Goal: Task Accomplishment & Management: Manage account settings

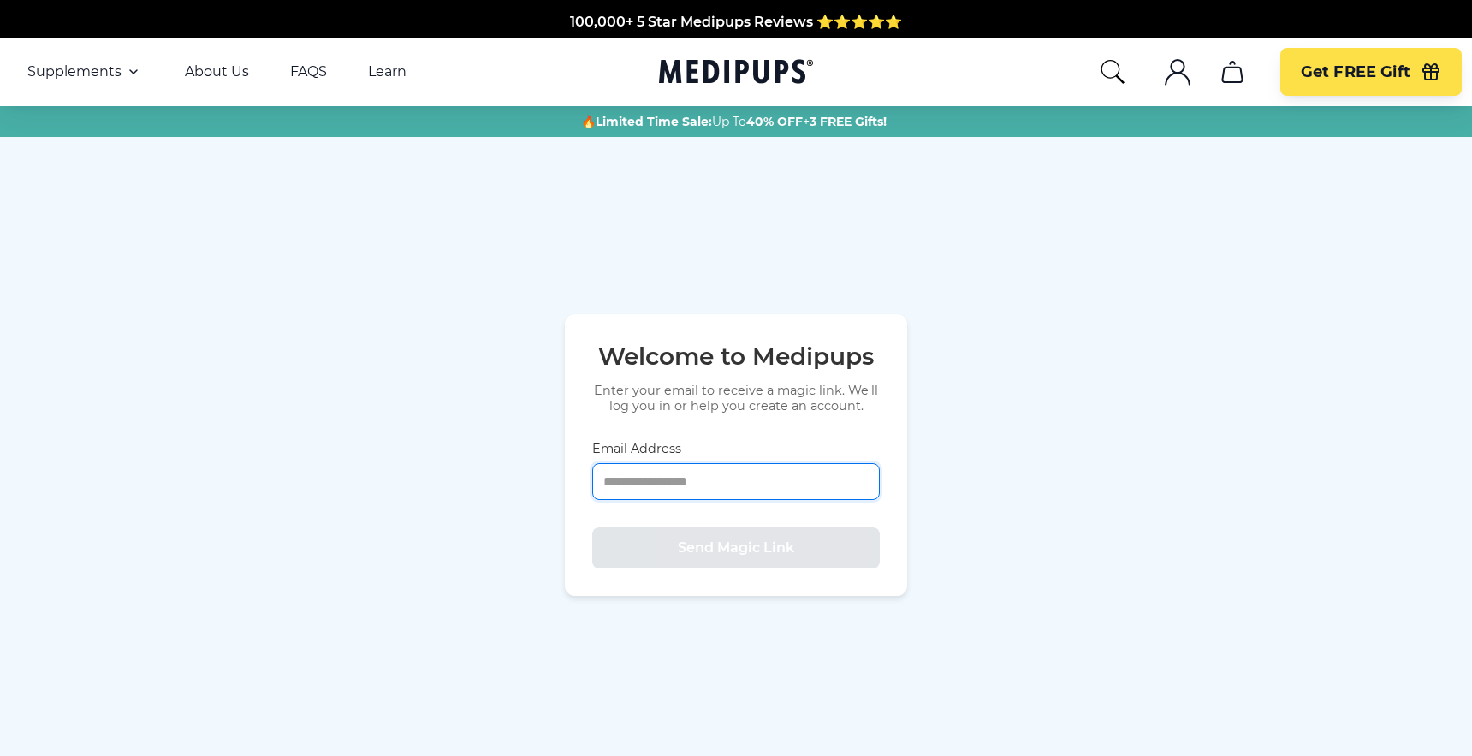
click at [671, 485] on input "Email Address" at bounding box center [736, 481] width 288 height 37
type input "**********"
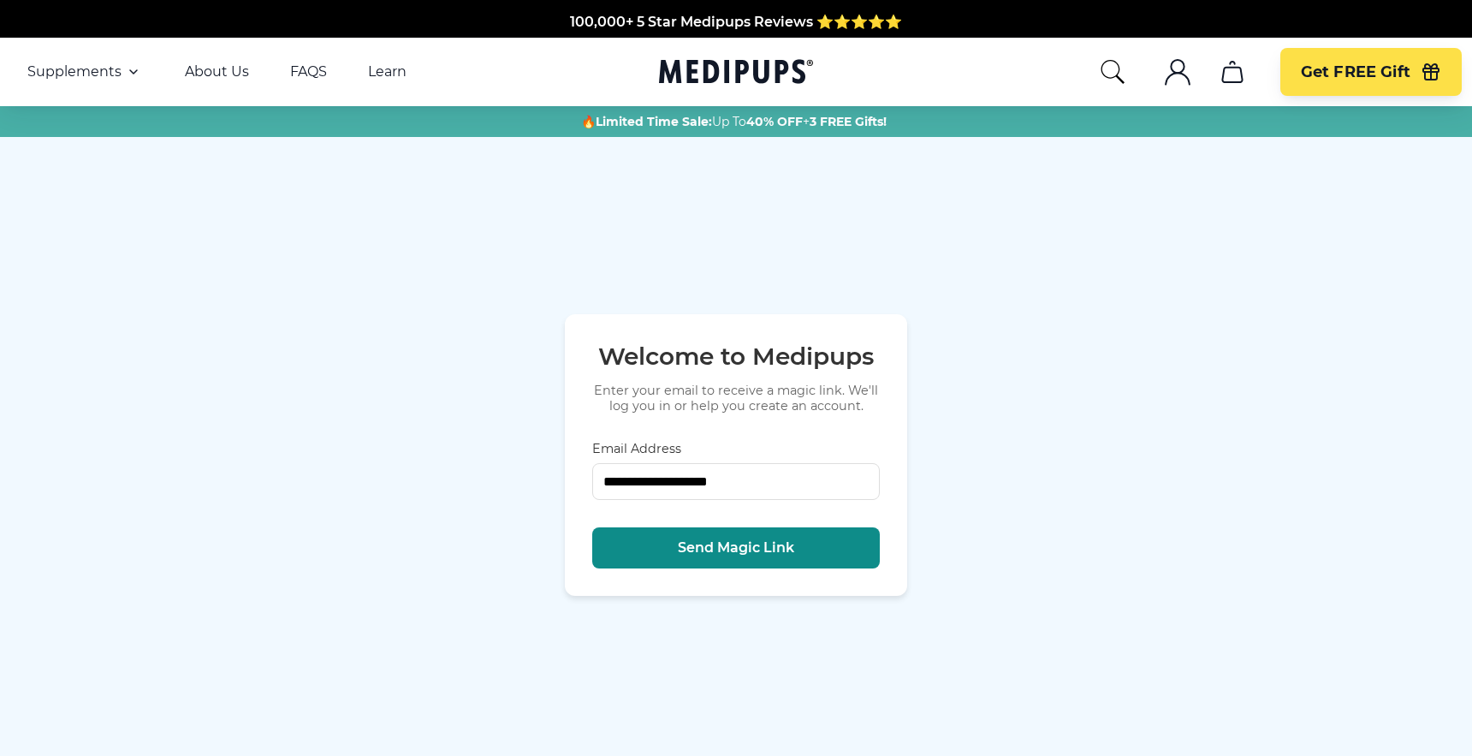
click at [708, 555] on span "Send Magic Link" at bounding box center [736, 547] width 116 height 17
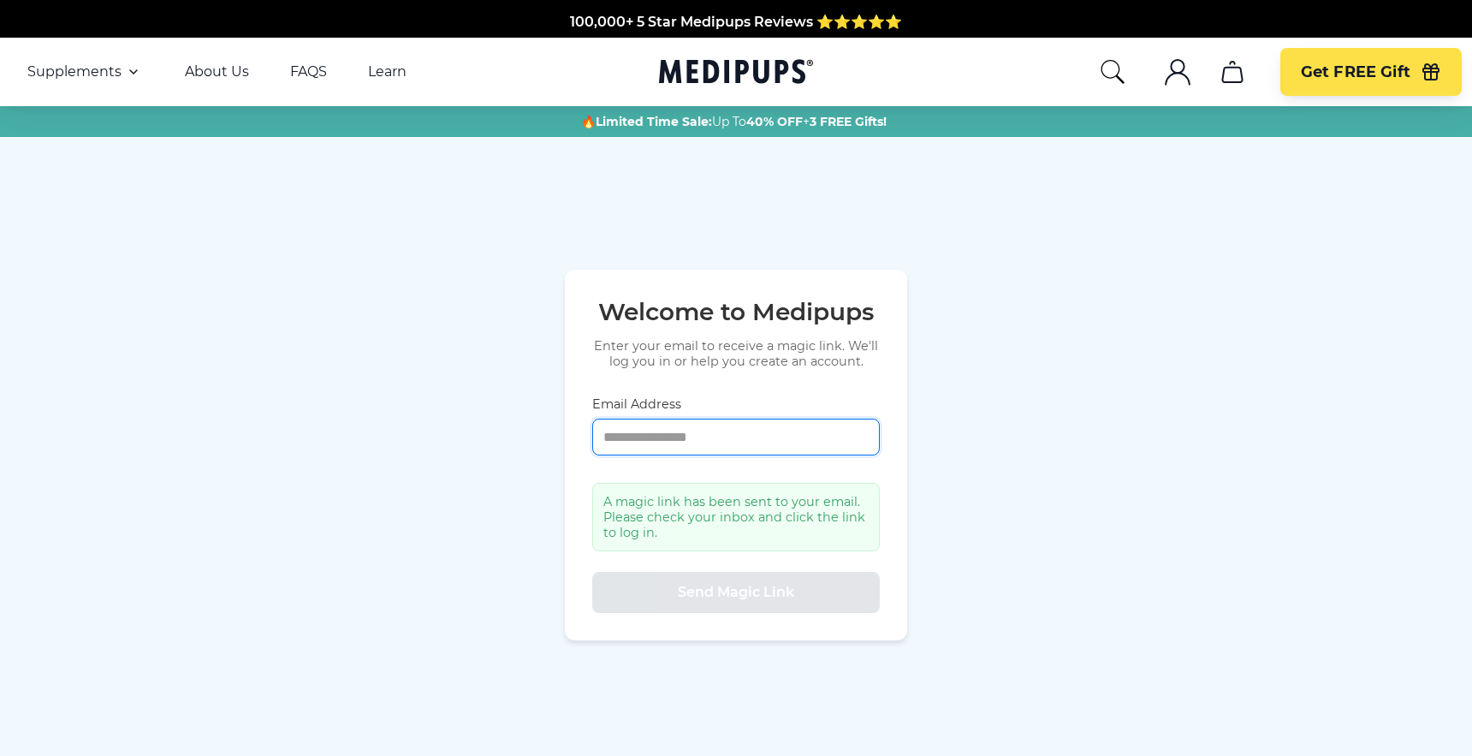
click at [673, 437] on input "Email Address" at bounding box center [736, 436] width 288 height 37
type input "**********"
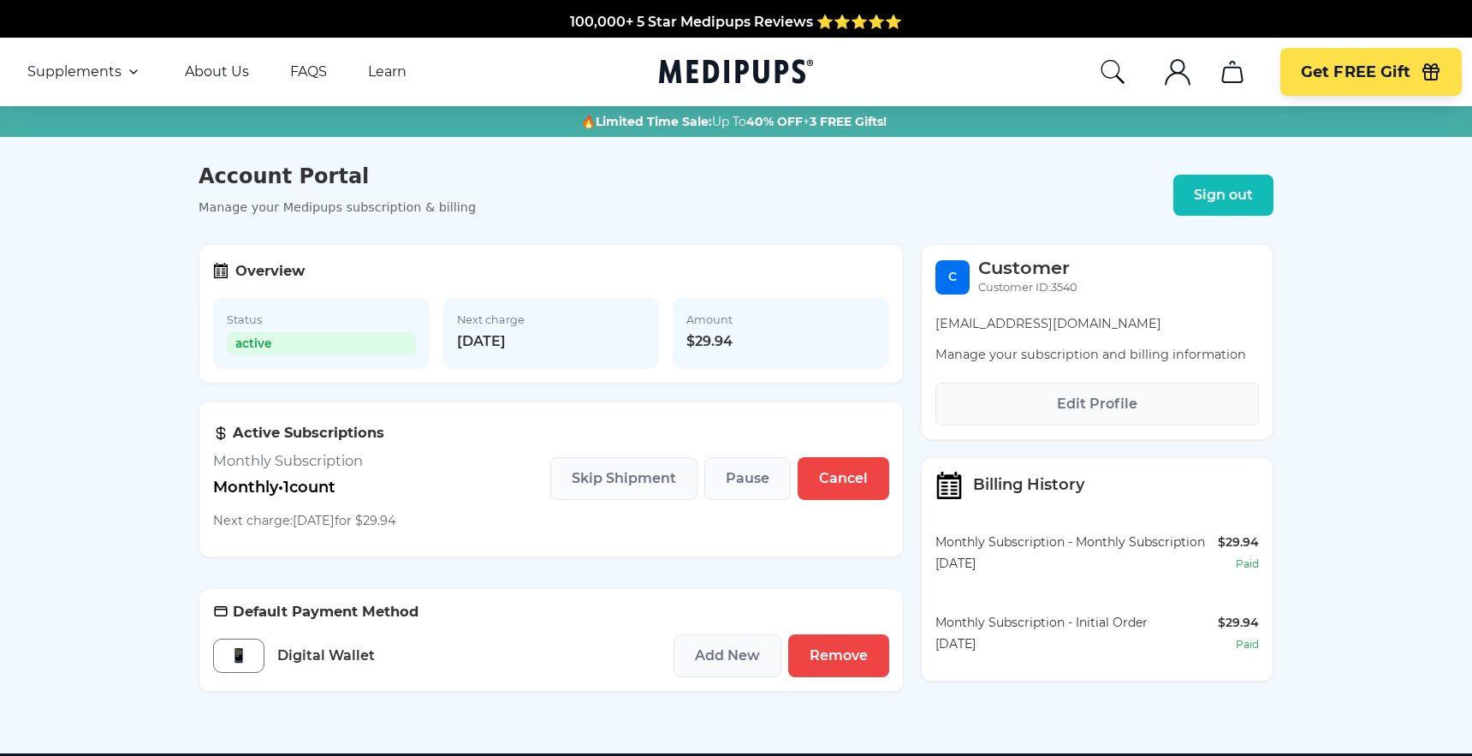
click at [715, 519] on section "Active Subscriptions Monthly Subscription Monthly • 1 count Next charge: 11/6/2…" at bounding box center [551, 478] width 705 height 156
click at [840, 481] on span "Cancel" at bounding box center [843, 478] width 49 height 17
click at [845, 497] on button "Cancel" at bounding box center [844, 478] width 92 height 43
click at [1007, 353] on p "Manage your subscription and billing information" at bounding box center [1096, 355] width 323 height 18
click at [1045, 355] on p "Manage your subscription and billing information" at bounding box center [1096, 355] width 323 height 18
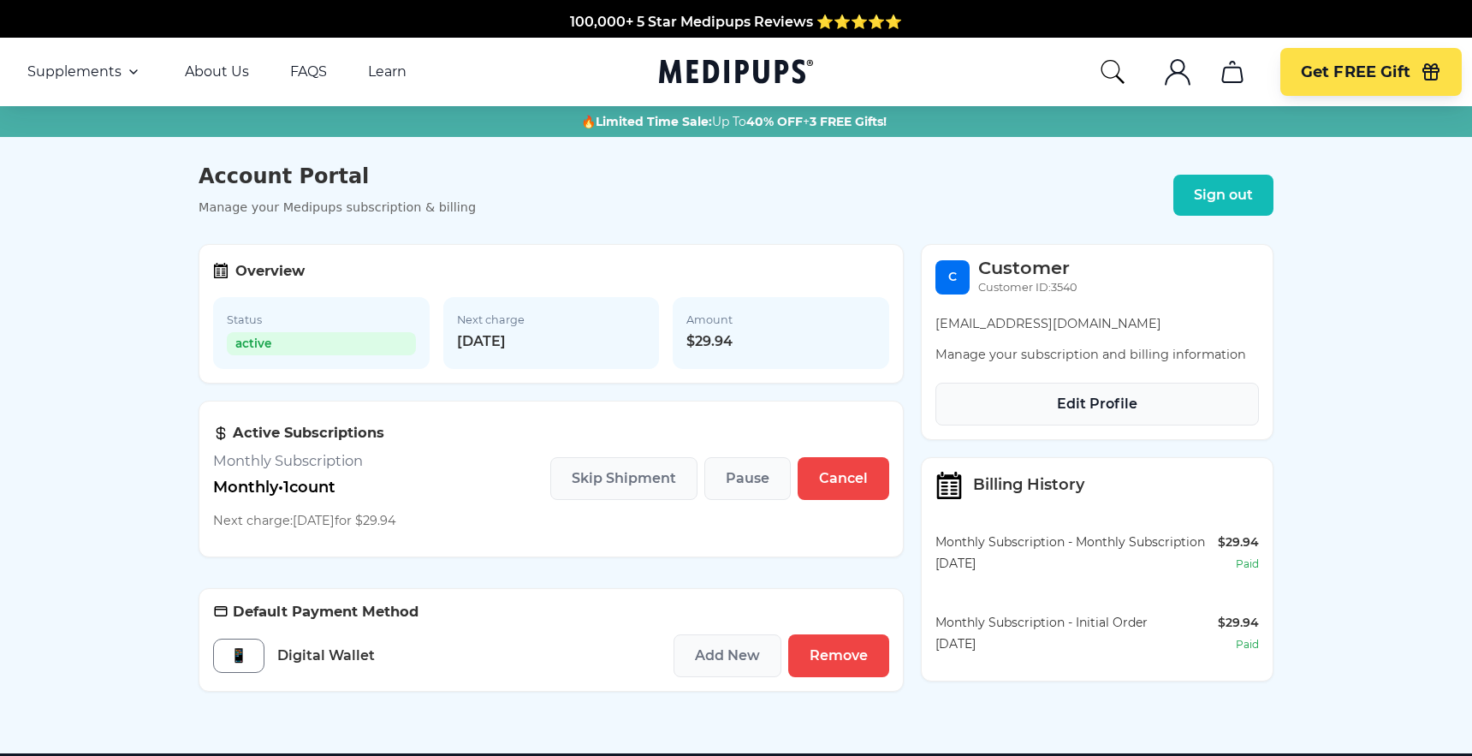
click at [1110, 408] on span "Edit Profile" at bounding box center [1097, 403] width 80 height 17
click at [346, 439] on h3 "Active Subscriptions" at bounding box center [304, 433] width 183 height 18
click at [443, 490] on section "Active Subscriptions Monthly Subscription Monthly • 1 count Next charge: 11/6/2…" at bounding box center [551, 478] width 705 height 156
click at [837, 660] on span "Remove" at bounding box center [839, 655] width 58 height 17
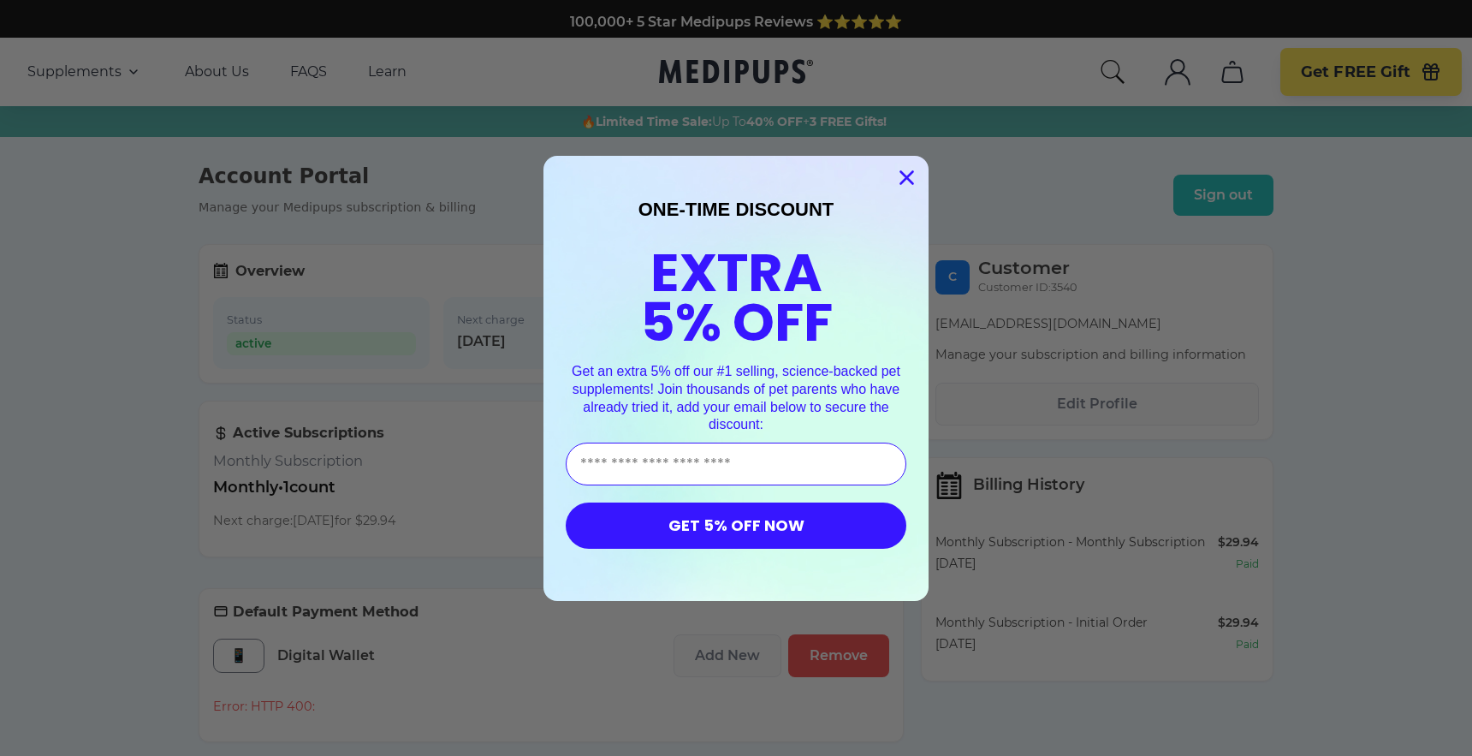
click at [904, 174] on icon "Close dialog" at bounding box center [907, 177] width 12 height 12
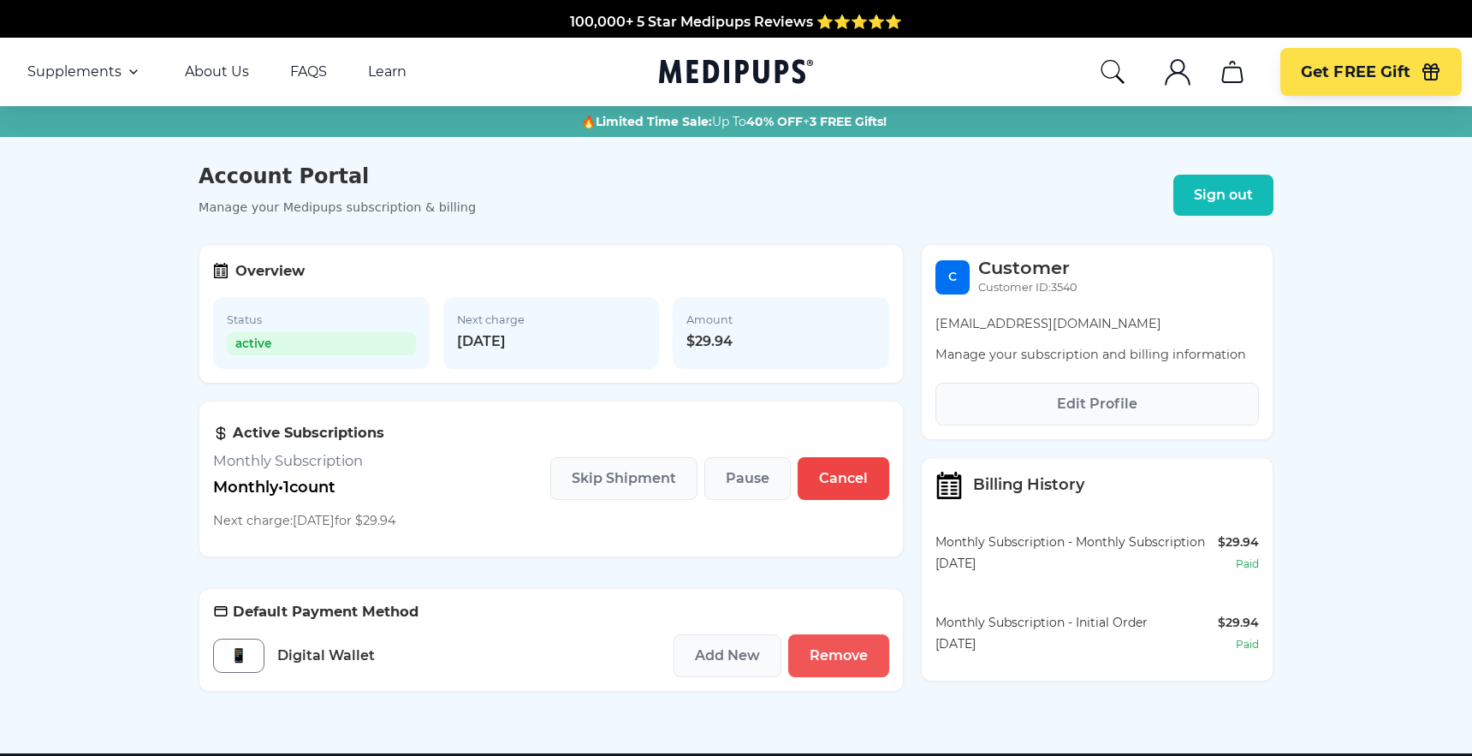
click at [841, 662] on span "Remove" at bounding box center [839, 655] width 58 height 17
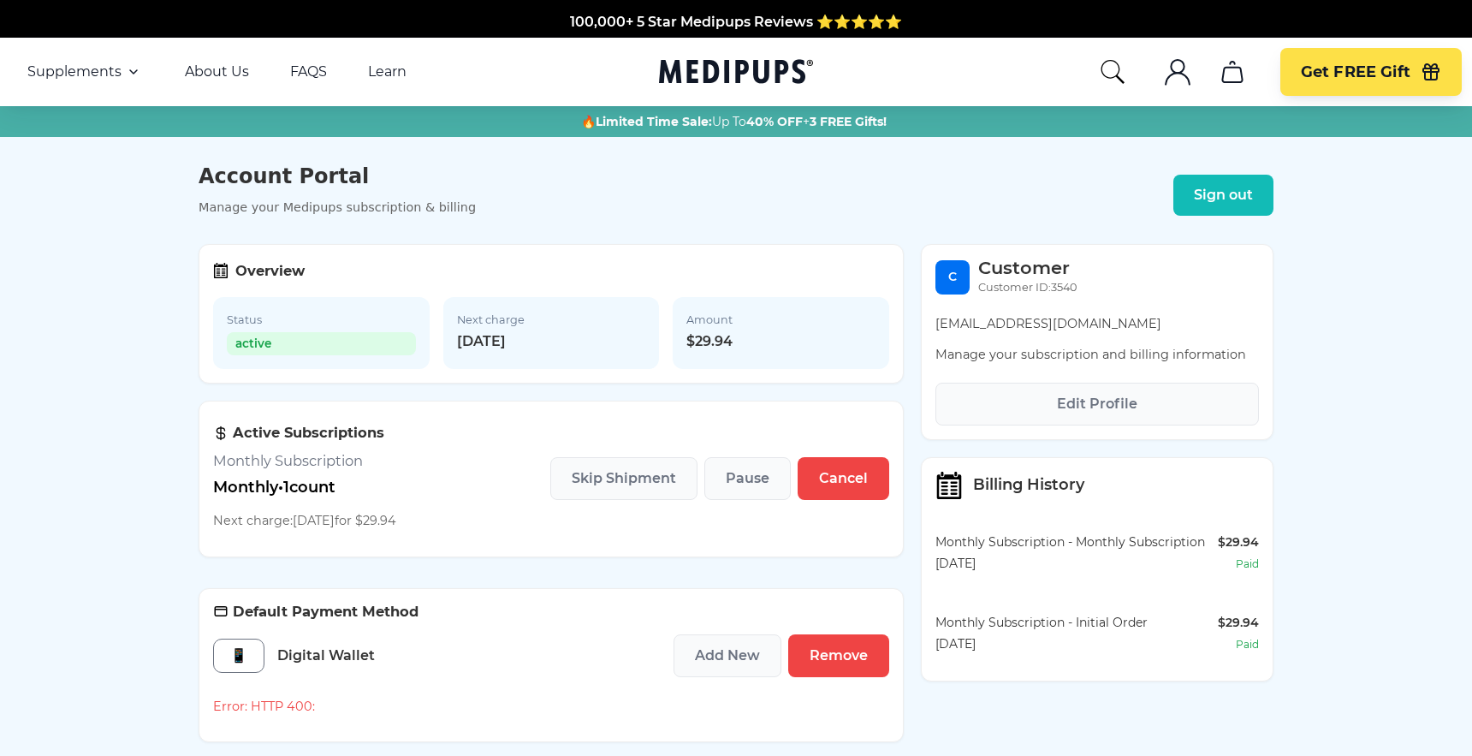
click at [572, 653] on div "📱 Digital Wallet Add New Remove" at bounding box center [551, 655] width 676 height 43
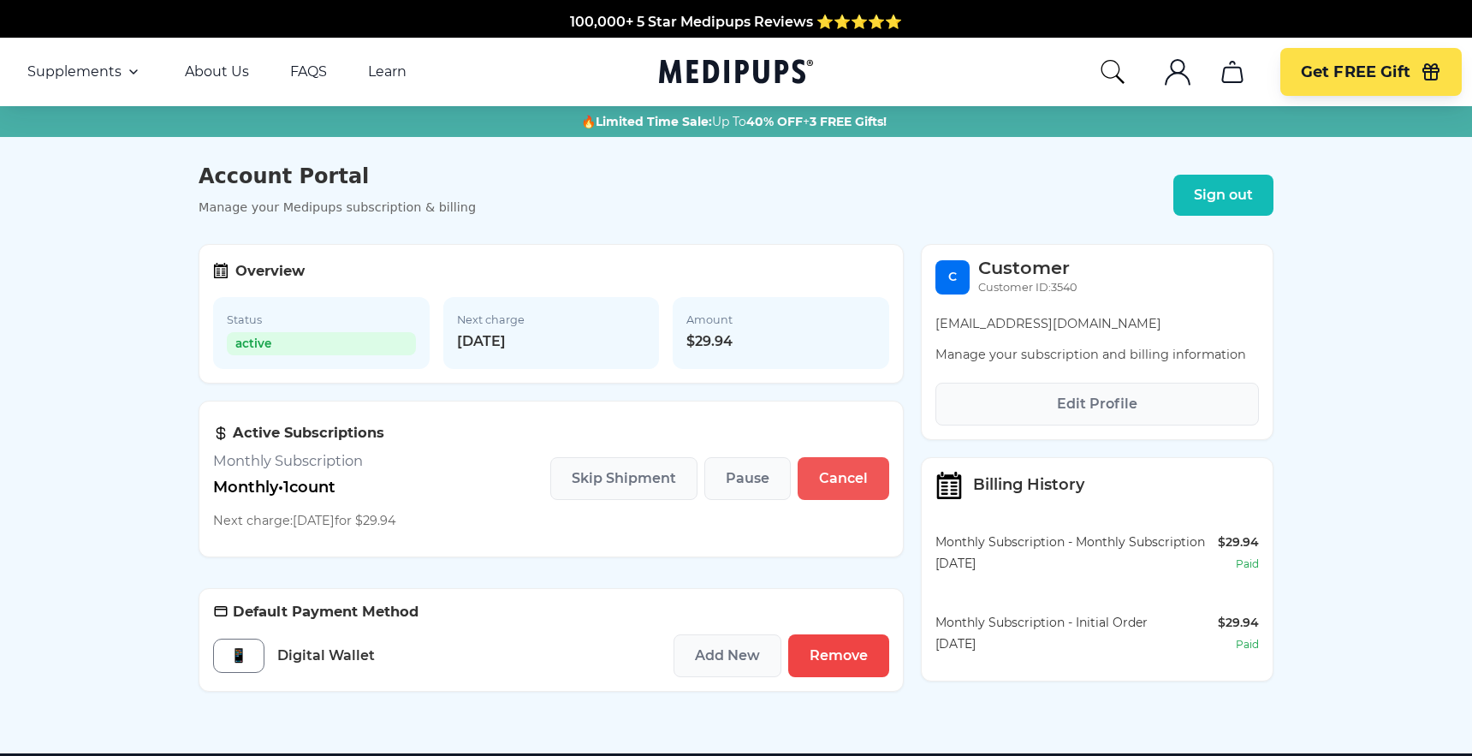
click at [821, 486] on span "Cancel" at bounding box center [843, 478] width 49 height 17
